Goal: Task Accomplishment & Management: Use online tool/utility

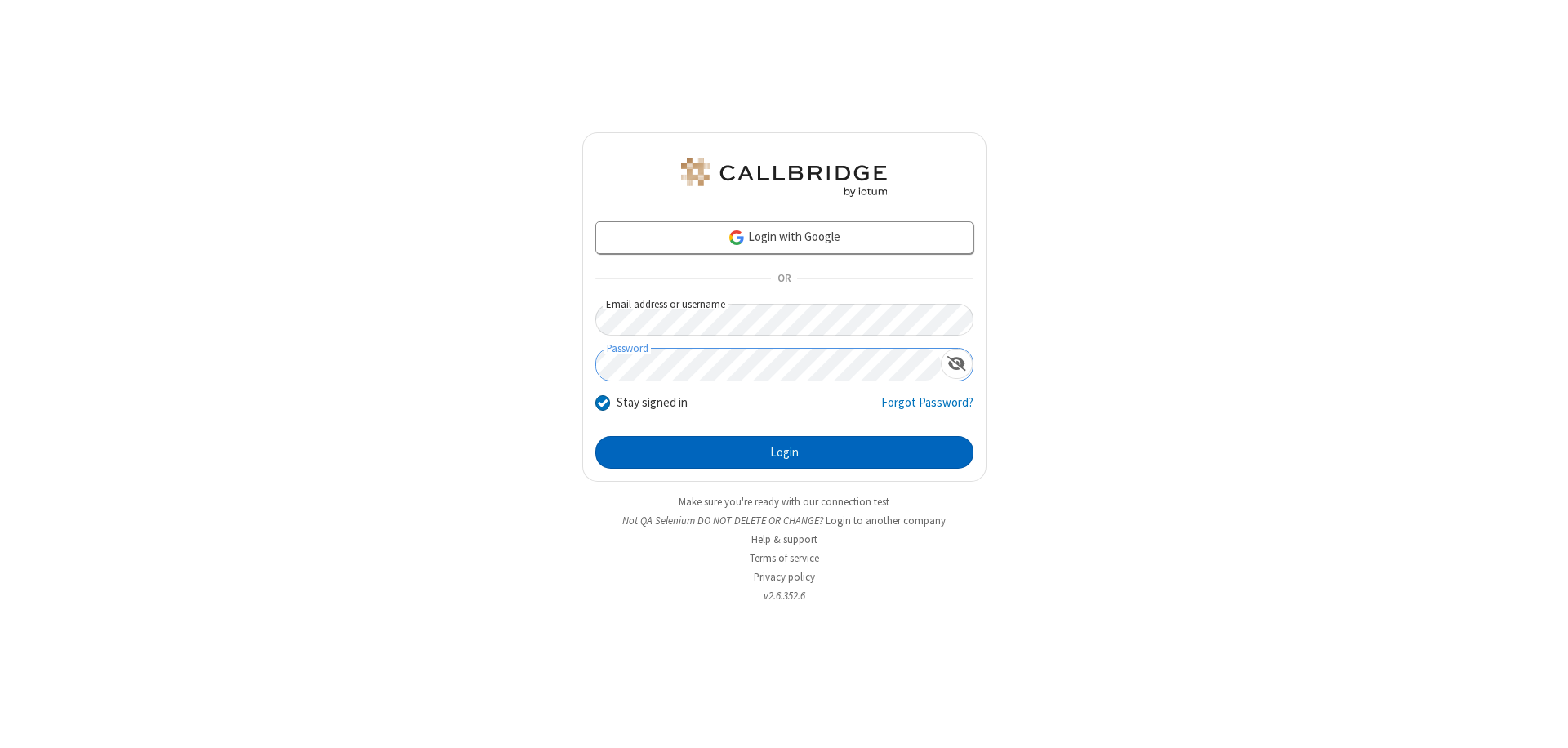
click at [784, 453] on button "Login" at bounding box center [784, 452] width 378 height 32
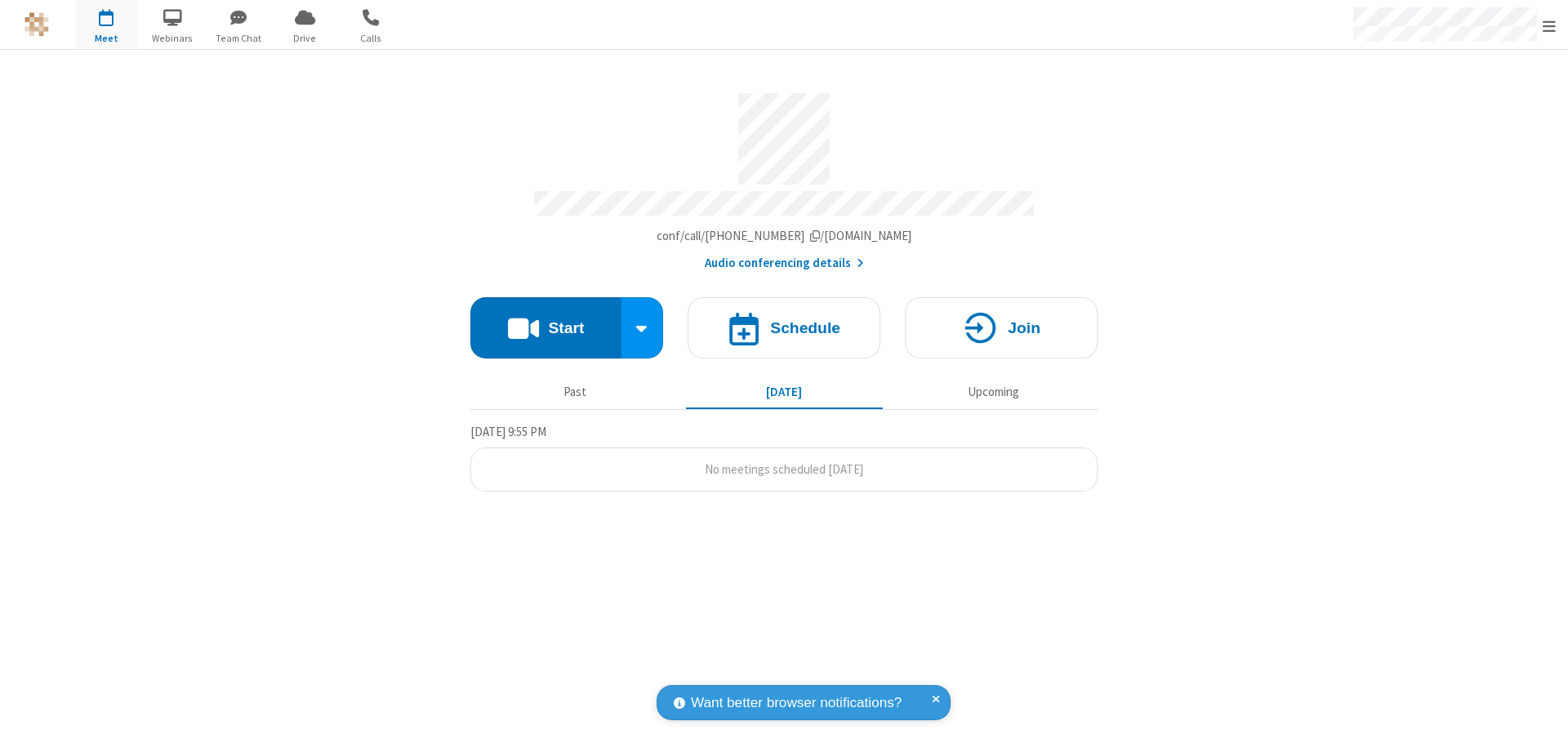
click at [545, 320] on button "Start" at bounding box center [545, 328] width 151 height 61
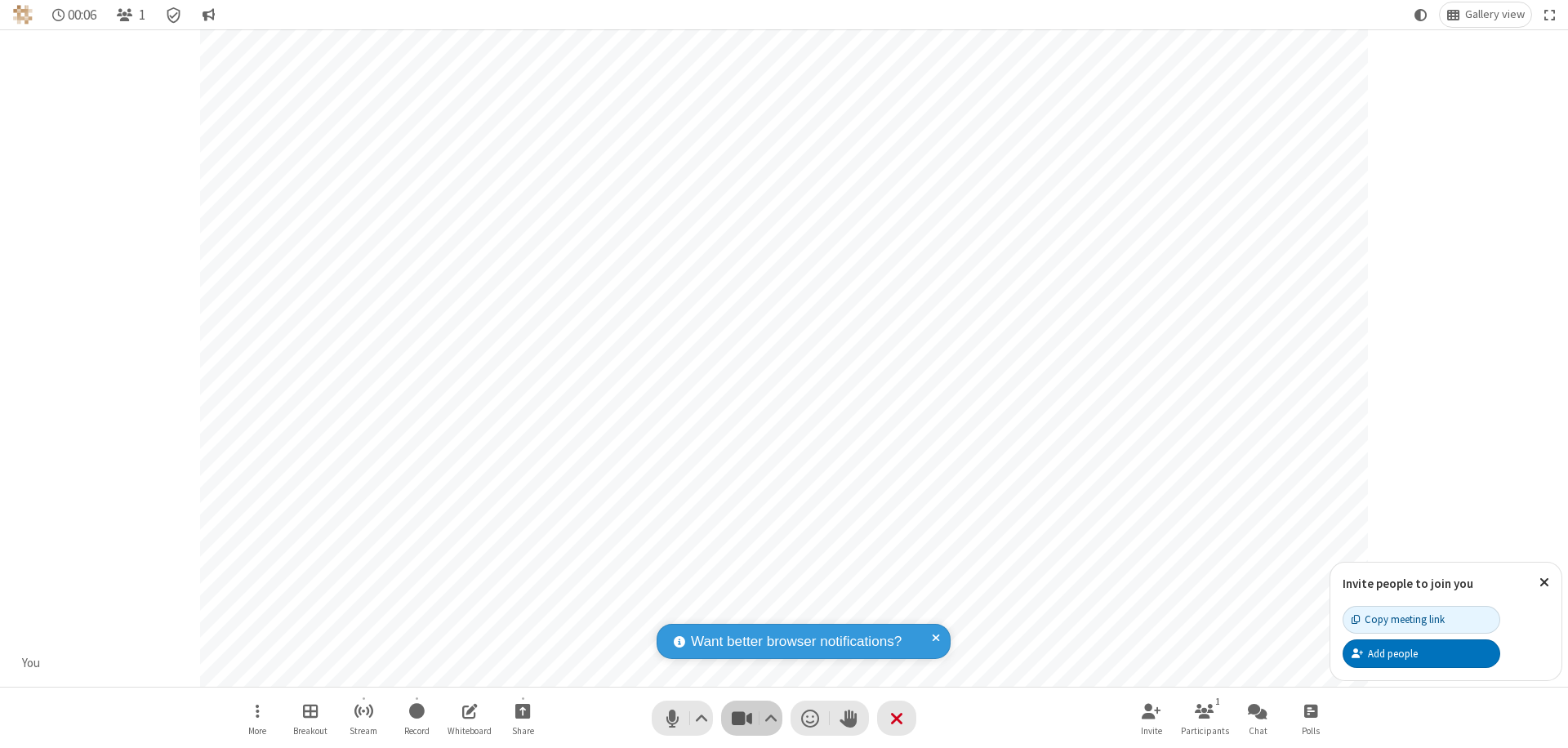
click at [742, 718] on span "Stop video (⌘+Shift+V)" at bounding box center [742, 718] width 25 height 24
click at [742, 718] on span "Start video (⌘+Shift+V)" at bounding box center [742, 718] width 25 height 24
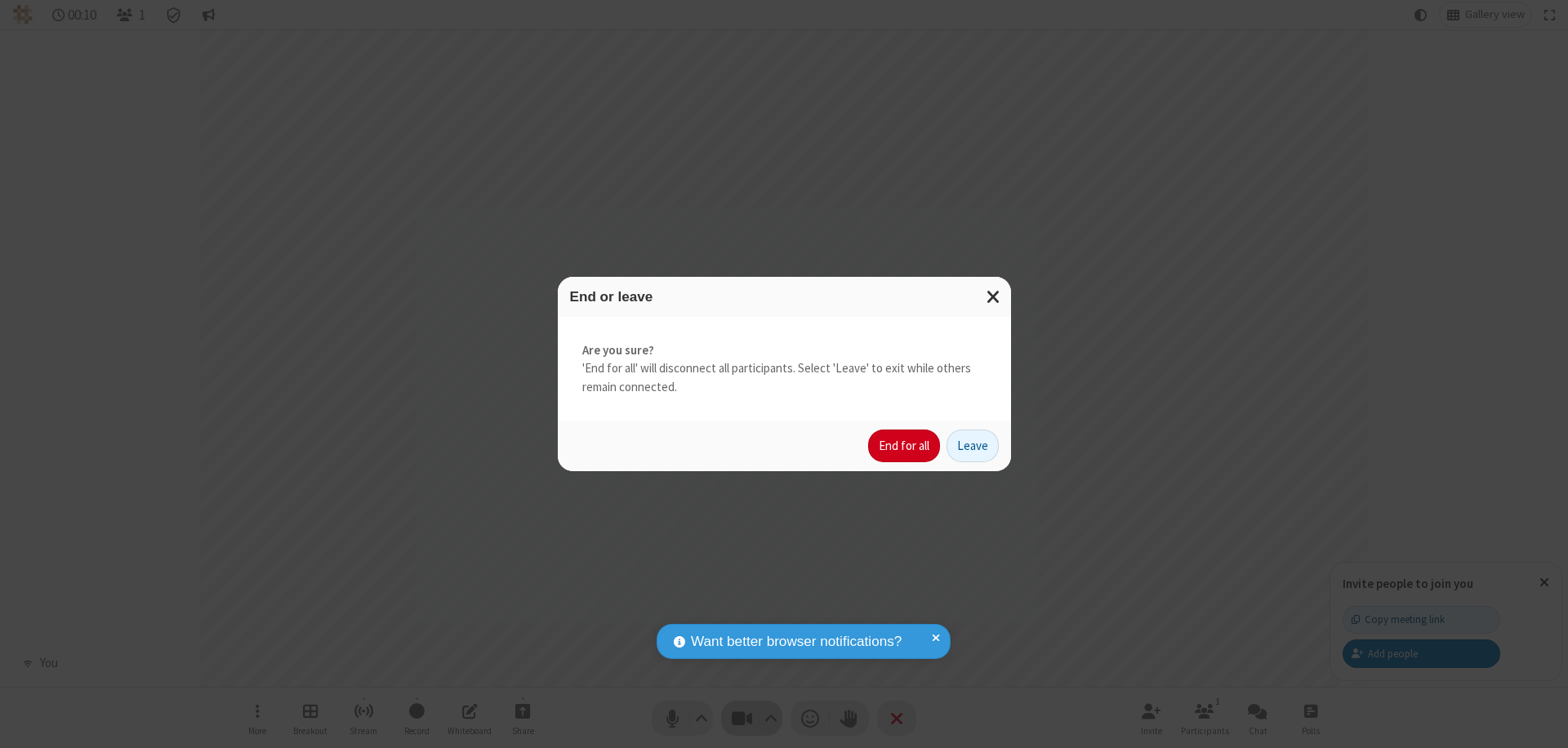
click at [905, 446] on button "End for all" at bounding box center [904, 446] width 71 height 32
